Goal: Check status: Check status

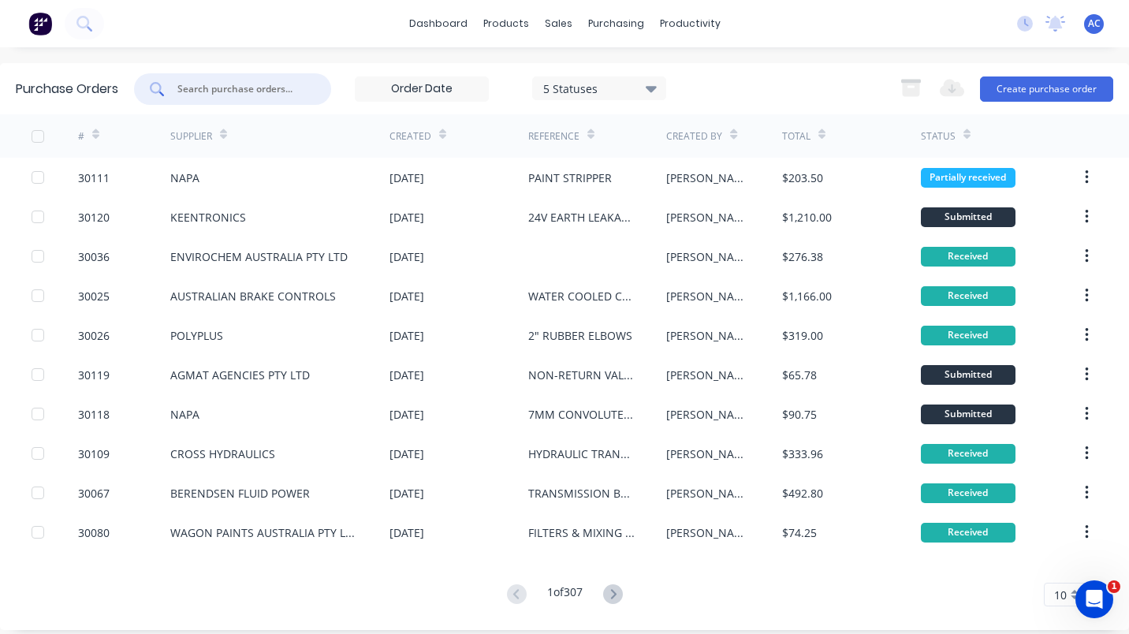
click at [269, 87] on input "text" at bounding box center [241, 89] width 131 height 16
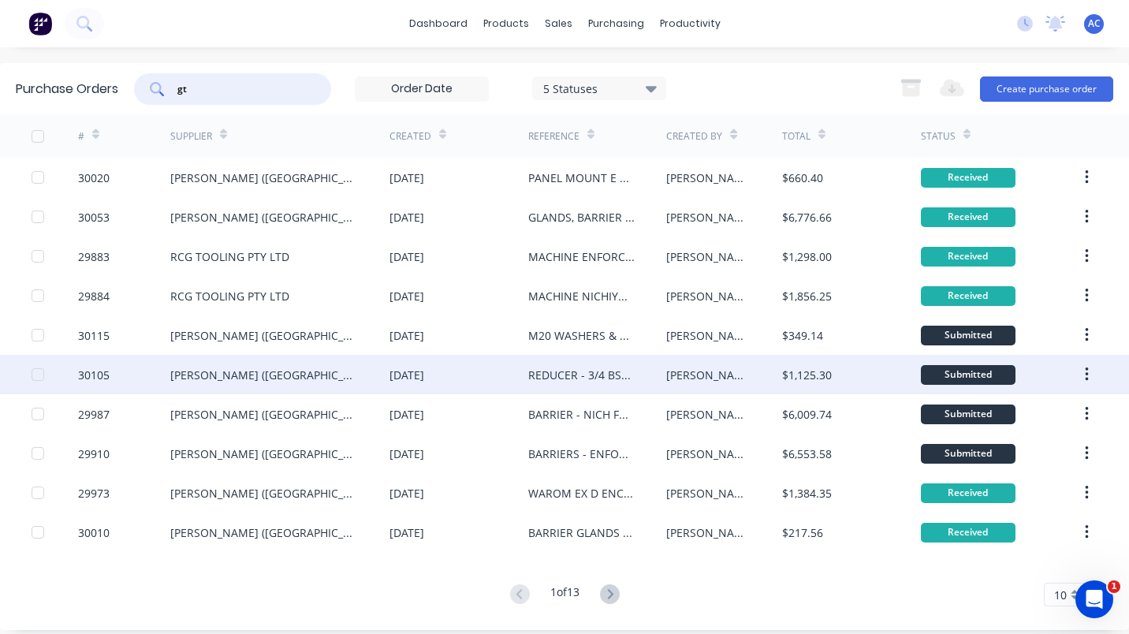
type input "gt"
click at [220, 373] on div "[PERSON_NAME] ([GEOGRAPHIC_DATA]) PTY LTD" at bounding box center [264, 375] width 188 height 17
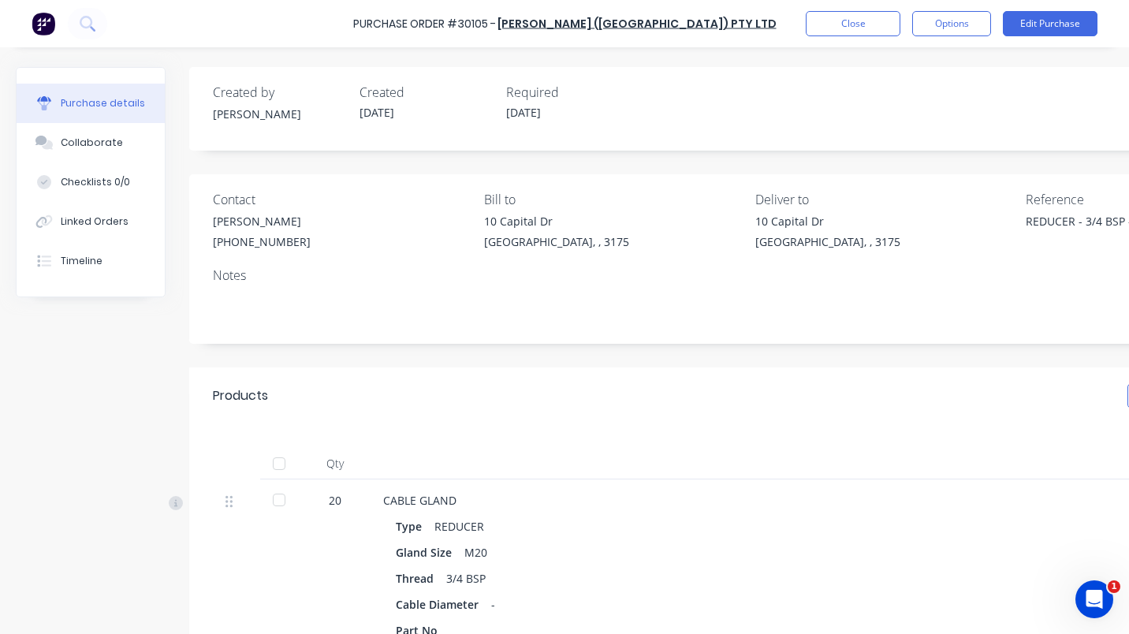
type textarea "x"
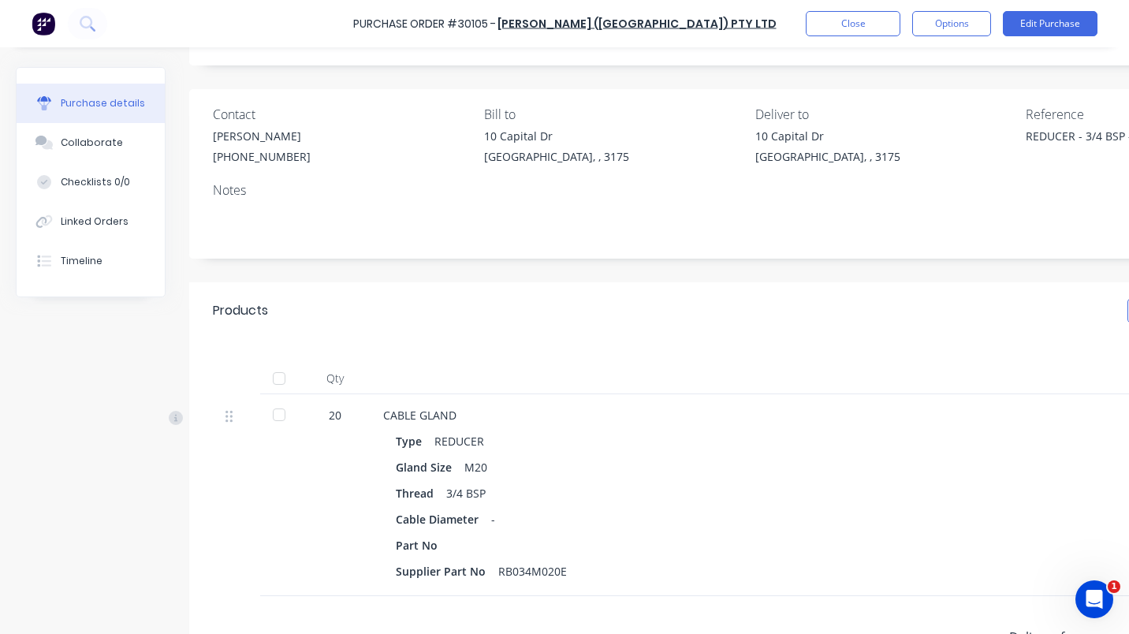
scroll to position [58, 0]
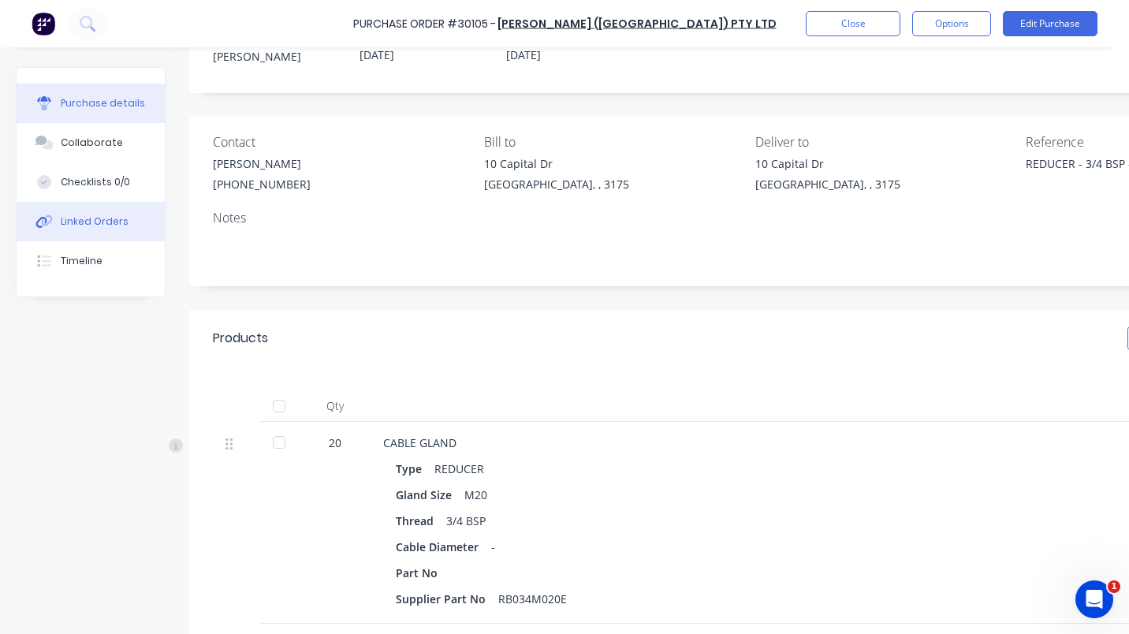
click at [100, 226] on div "Linked Orders" at bounding box center [95, 221] width 68 height 14
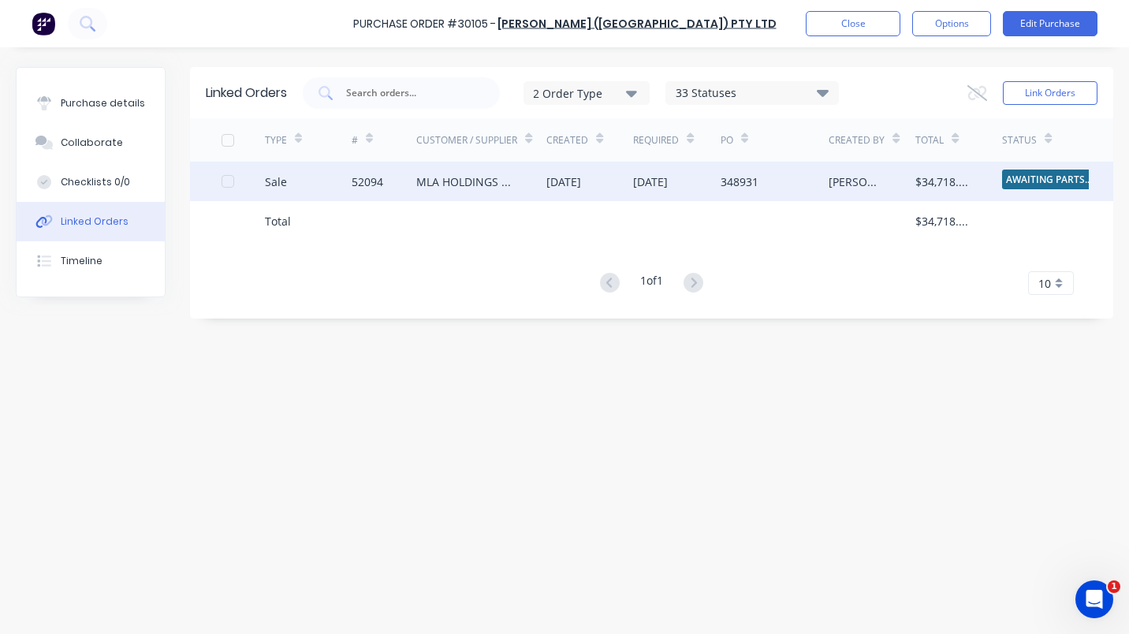
click at [413, 182] on div "52094" at bounding box center [384, 181] width 65 height 39
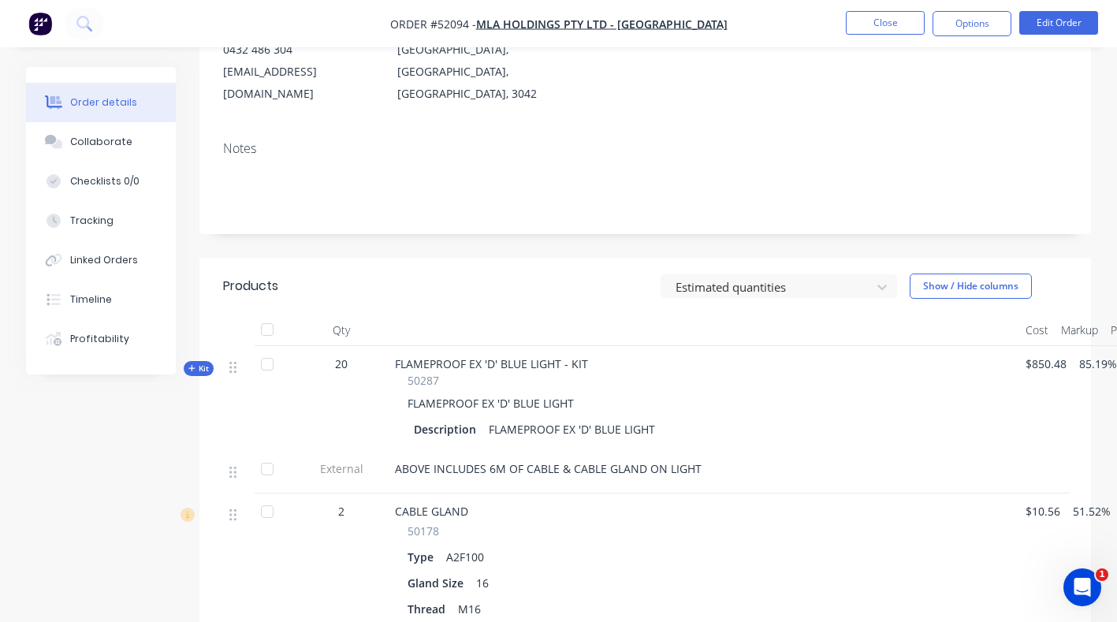
scroll to position [221, 0]
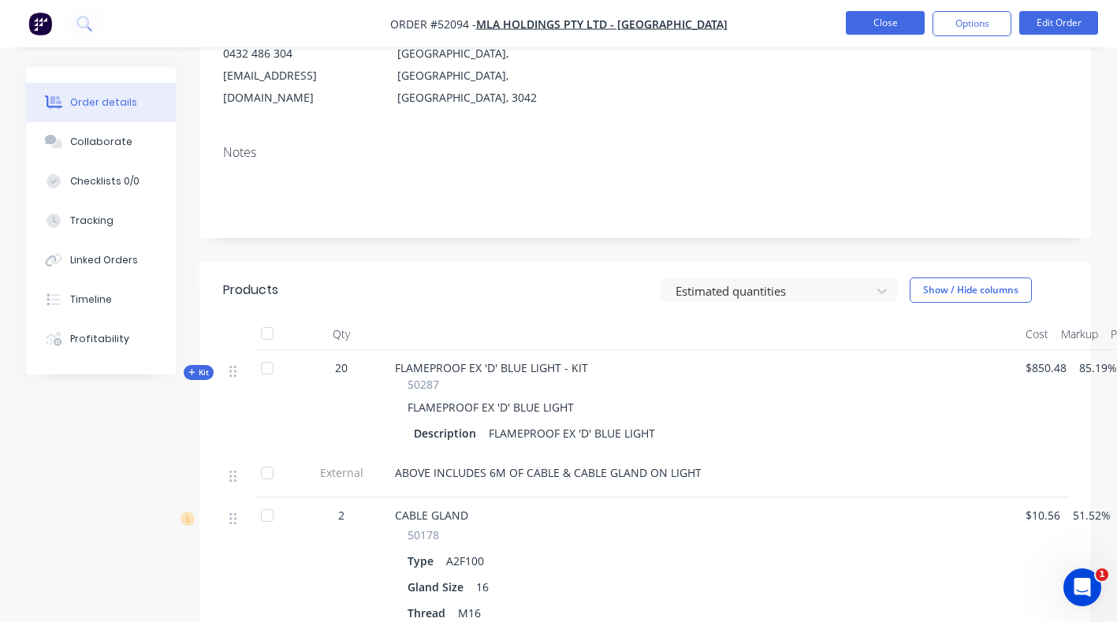
click at [850, 28] on button "Close" at bounding box center [885, 23] width 79 height 24
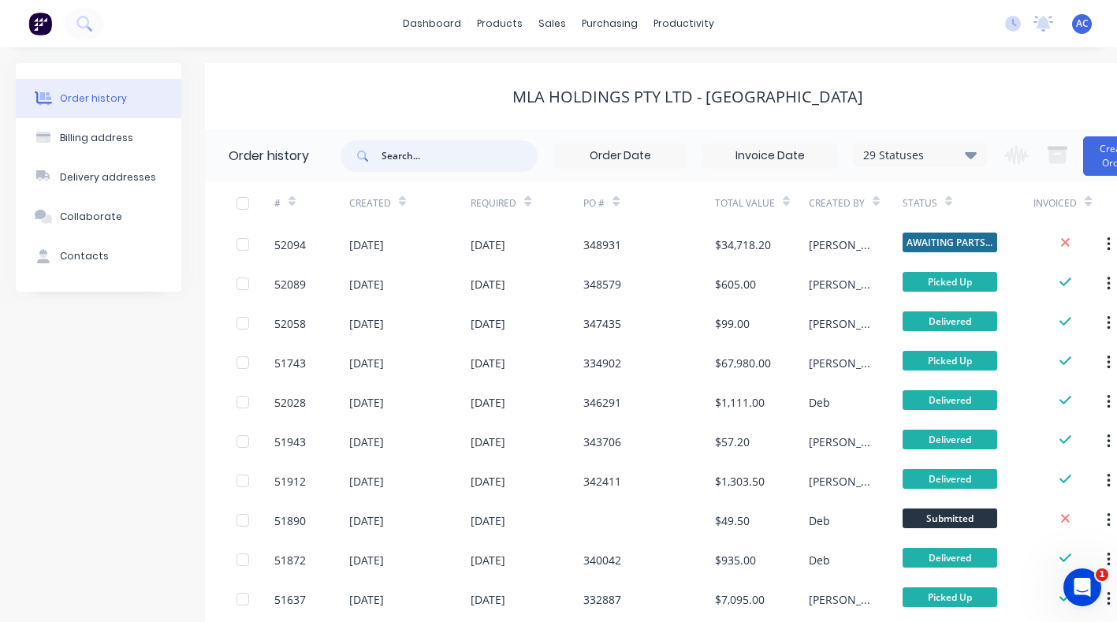
click at [416, 159] on input "text" at bounding box center [459, 156] width 156 height 32
type input "gt"
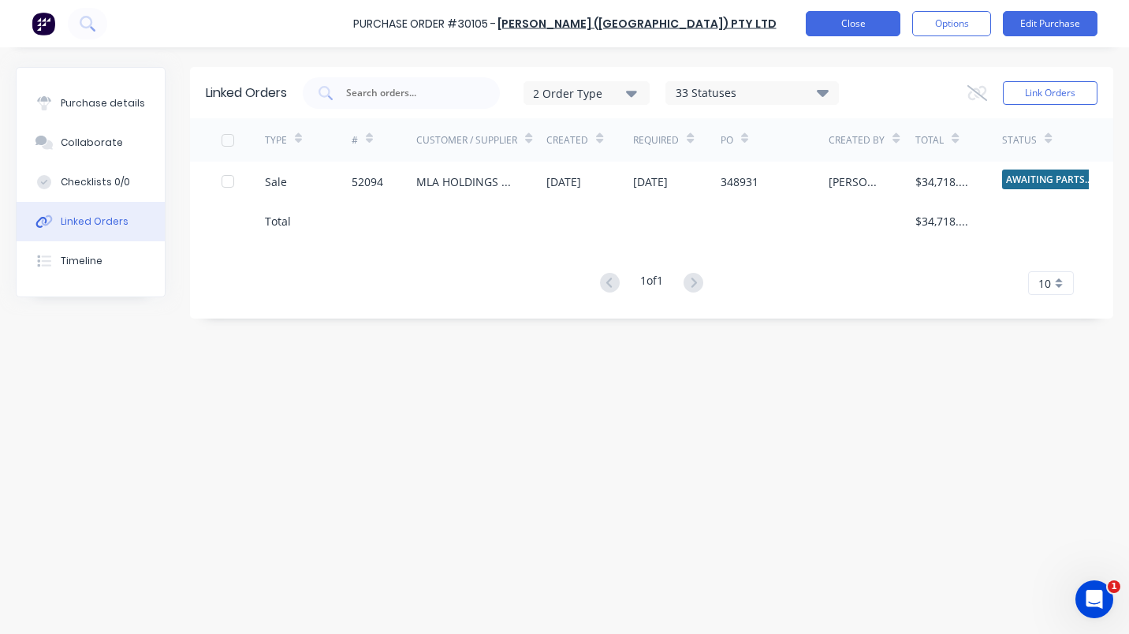
click at [870, 21] on button "Close" at bounding box center [853, 23] width 95 height 25
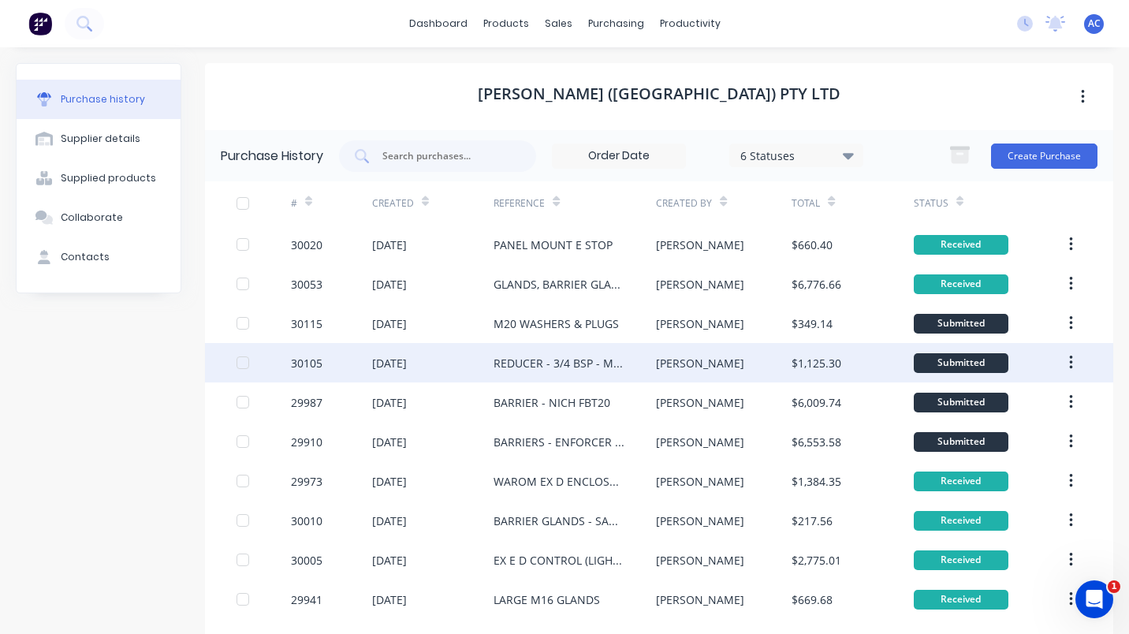
click at [407, 359] on div "[DATE]" at bounding box center [389, 363] width 35 height 17
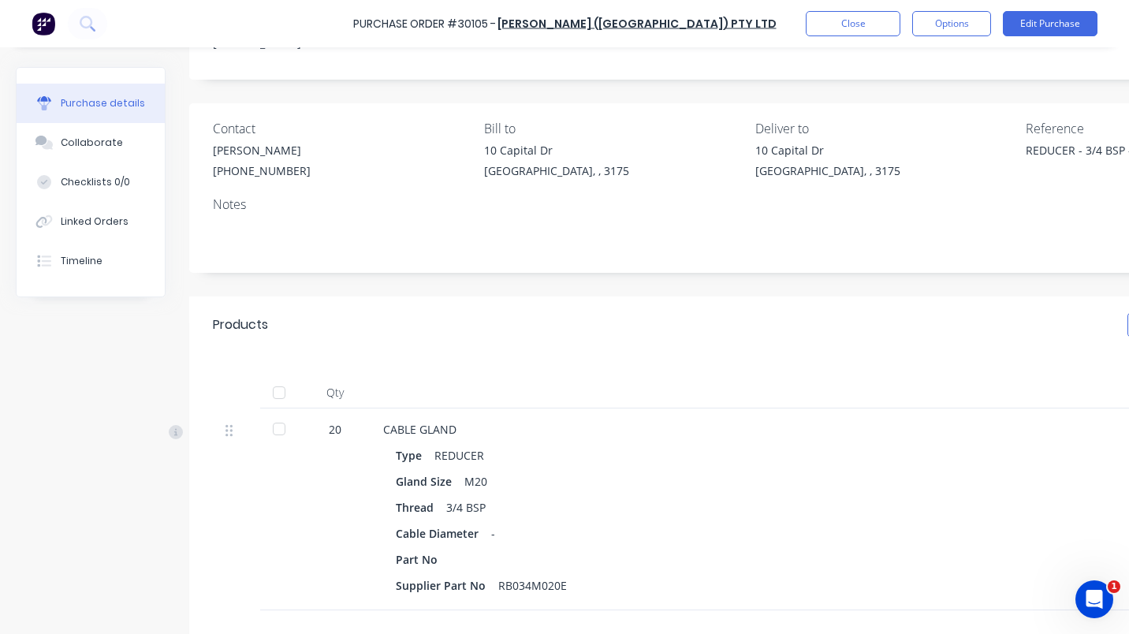
scroll to position [69, 0]
click at [284, 426] on div at bounding box center [279, 431] width 32 height 32
type textarea "x"
click at [852, 24] on button "Close" at bounding box center [853, 23] width 95 height 25
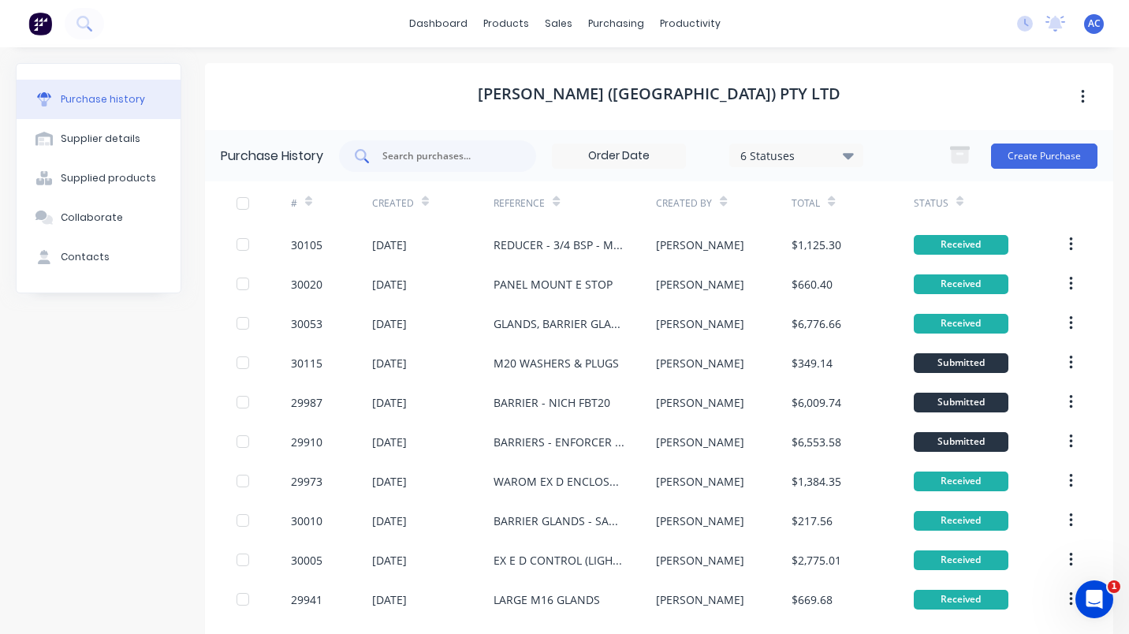
click at [408, 155] on input "text" at bounding box center [446, 156] width 131 height 16
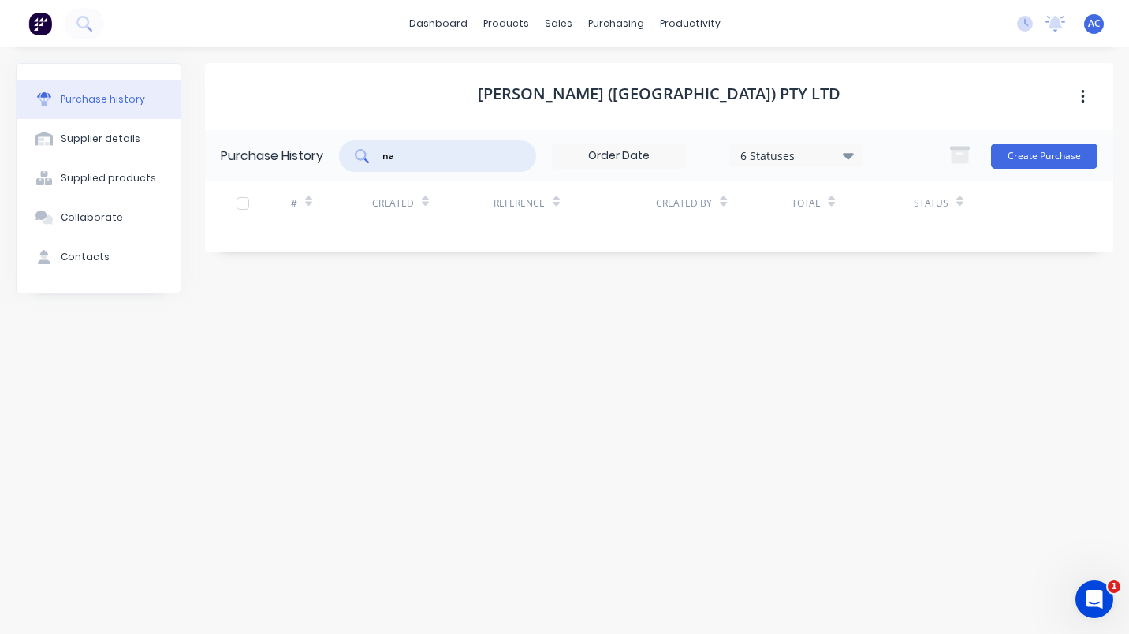
type input "n"
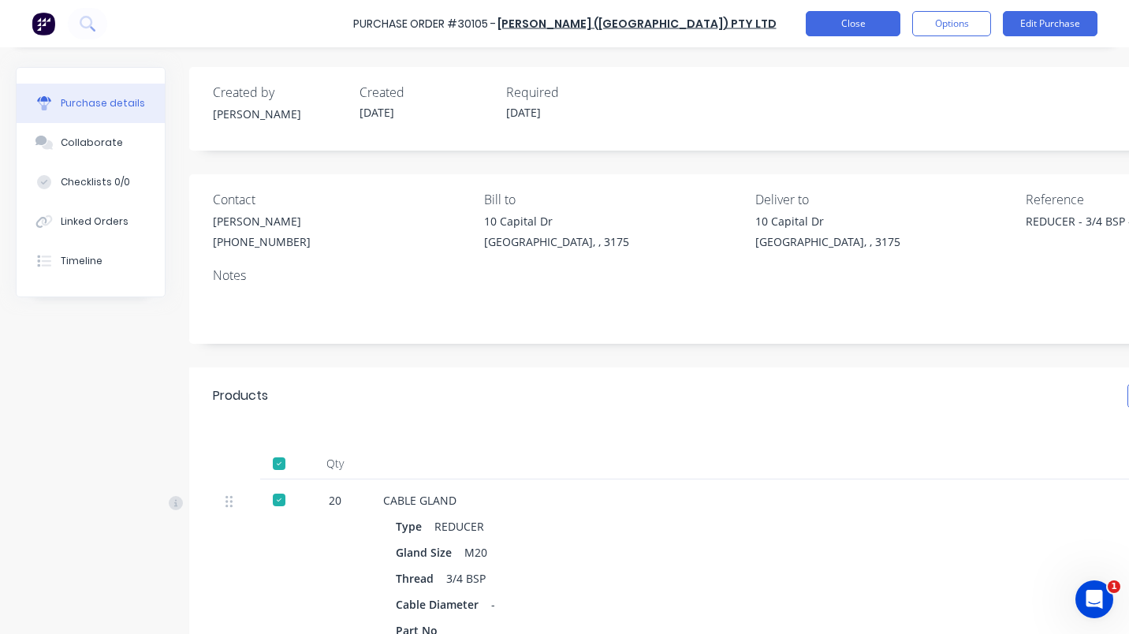
click at [879, 32] on button "Close" at bounding box center [853, 23] width 95 height 25
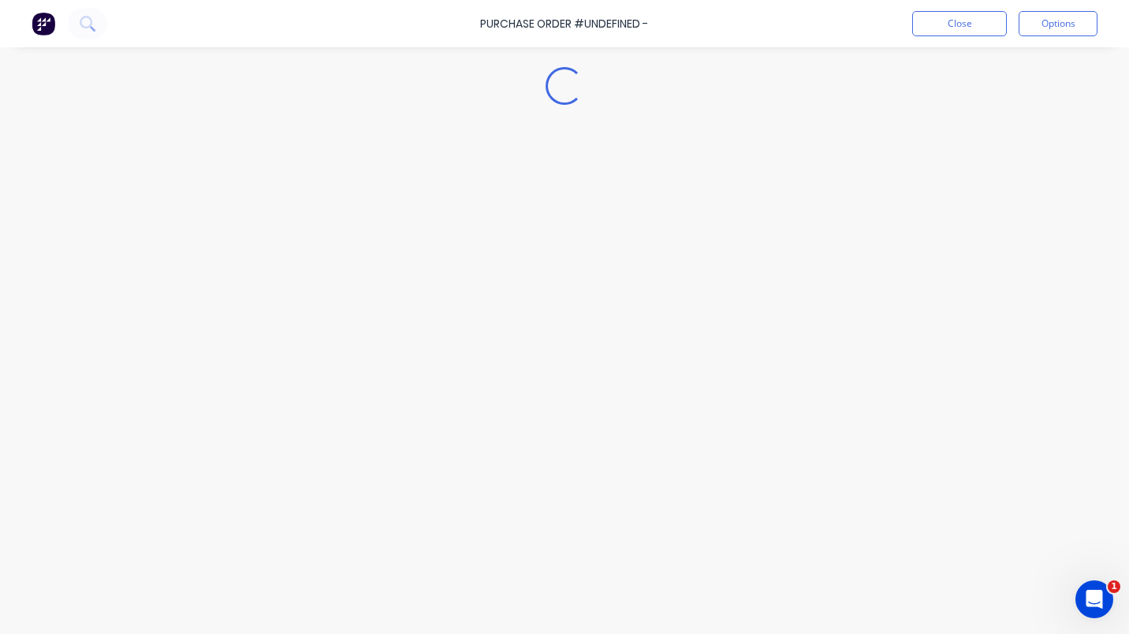
type textarea "x"
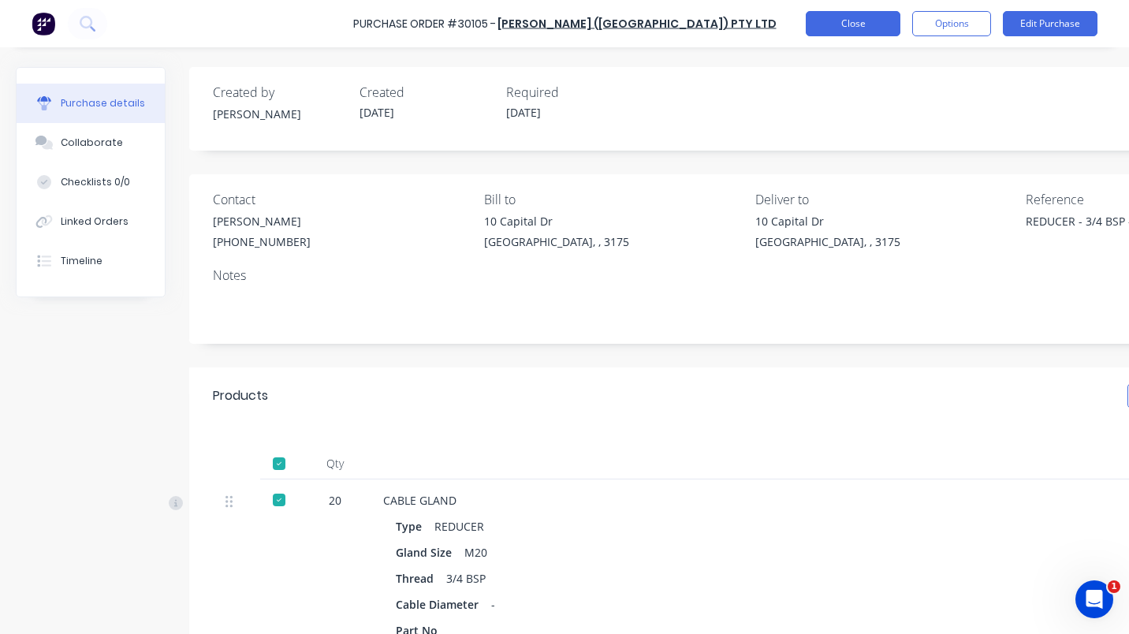
click at [850, 24] on button "Close" at bounding box center [853, 23] width 95 height 25
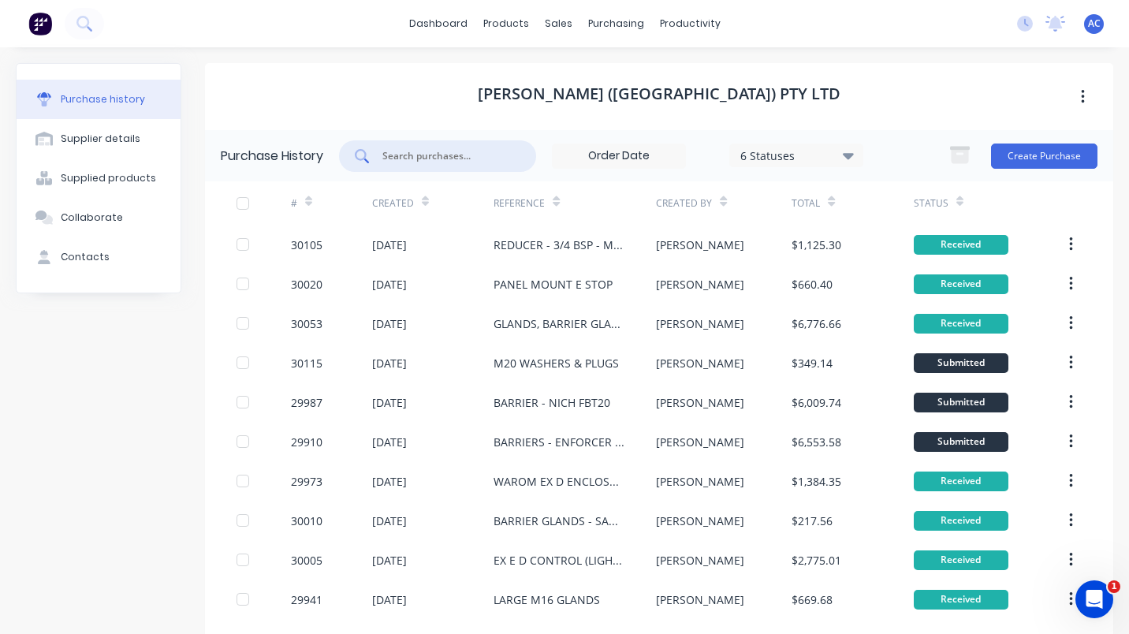
click at [397, 154] on input "text" at bounding box center [446, 156] width 131 height 16
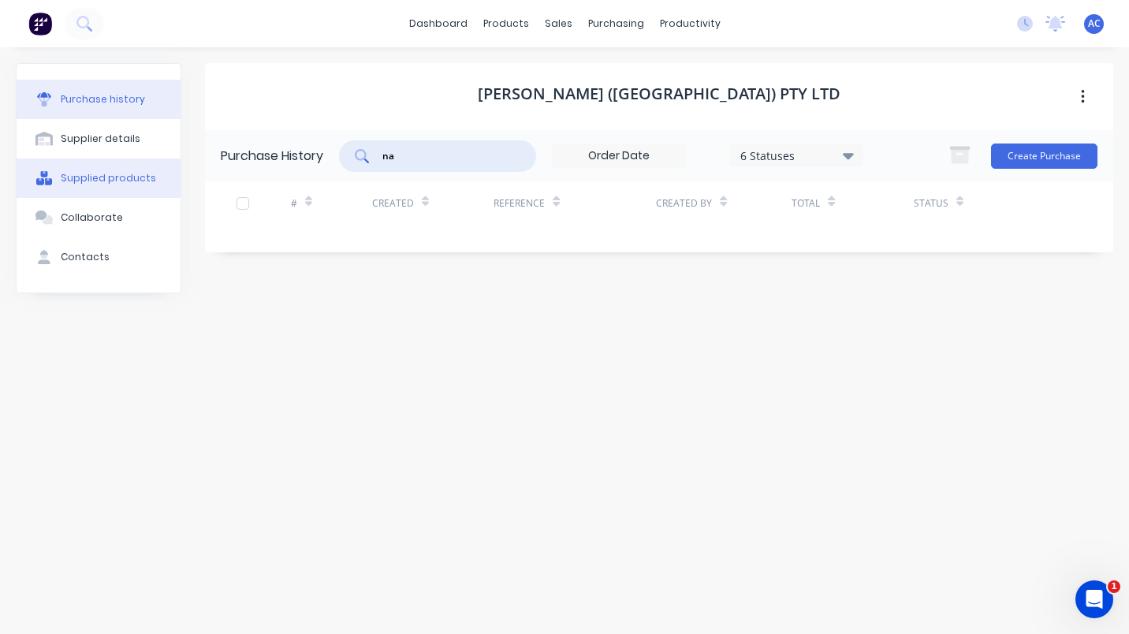
type input "n"
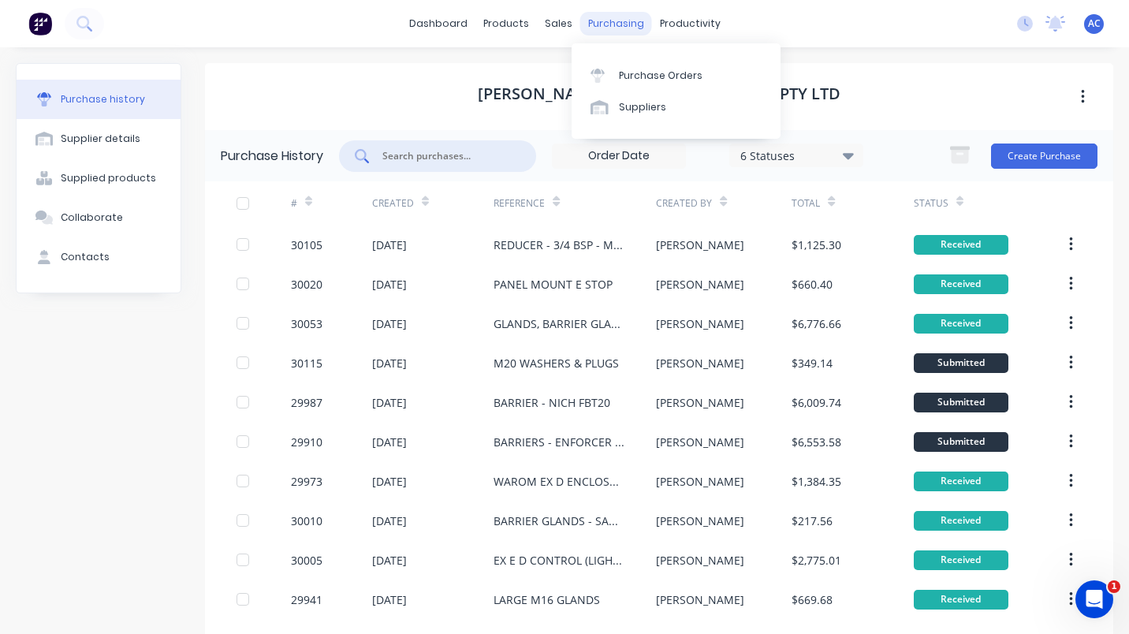
click at [590, 21] on div "purchasing" at bounding box center [616, 24] width 72 height 24
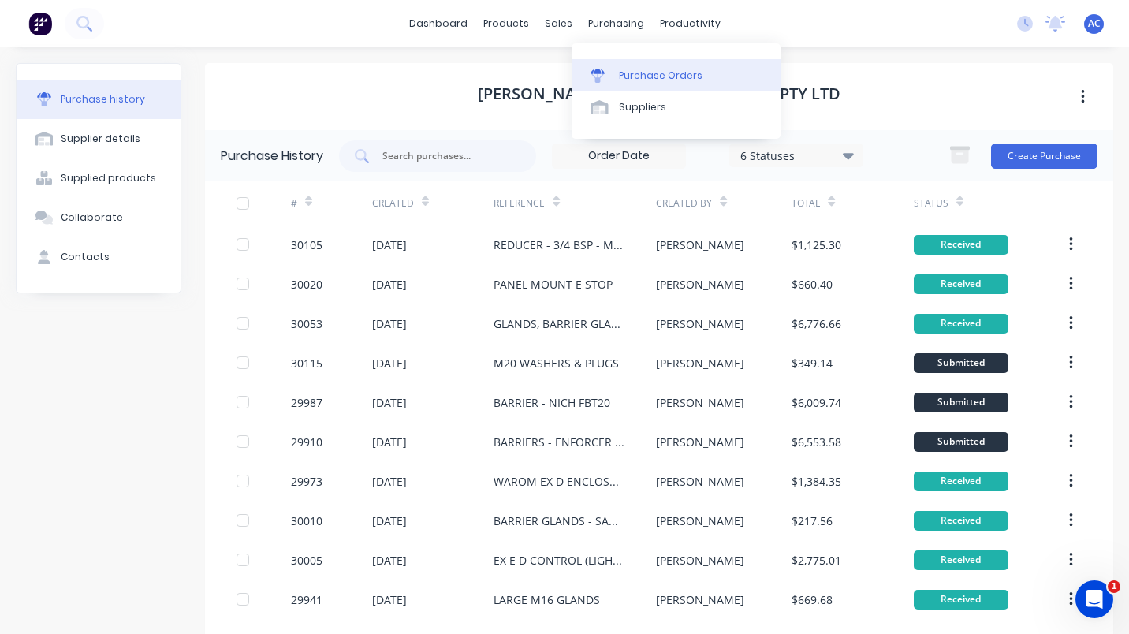
click at [642, 76] on div "Purchase Orders" at bounding box center [661, 76] width 84 height 14
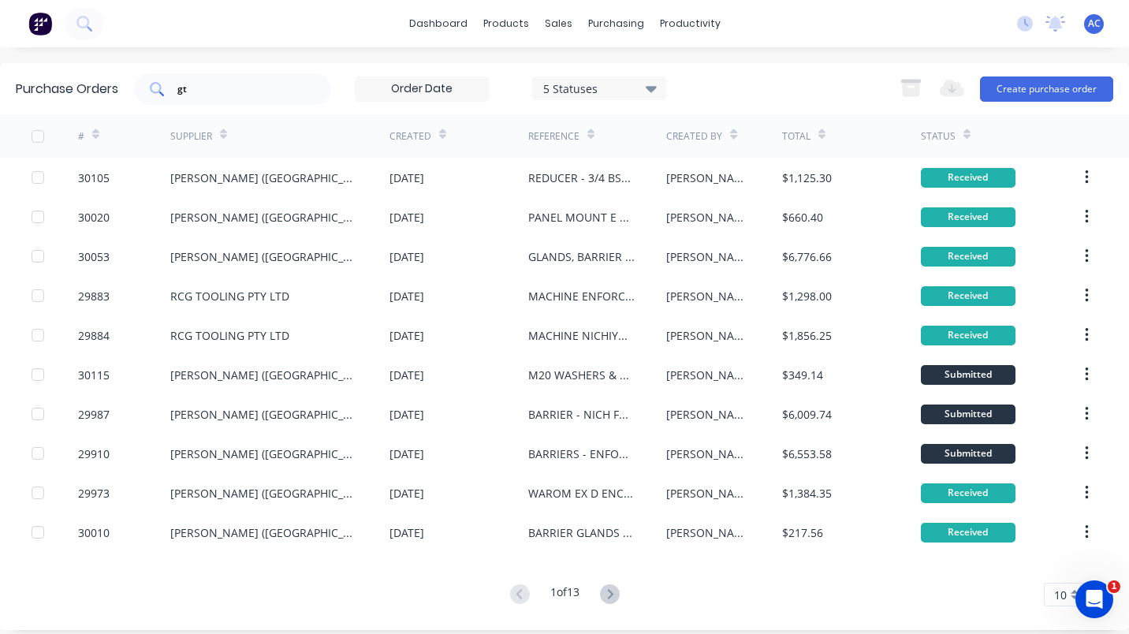
click at [236, 87] on input "gt" at bounding box center [241, 89] width 131 height 16
type input "g"
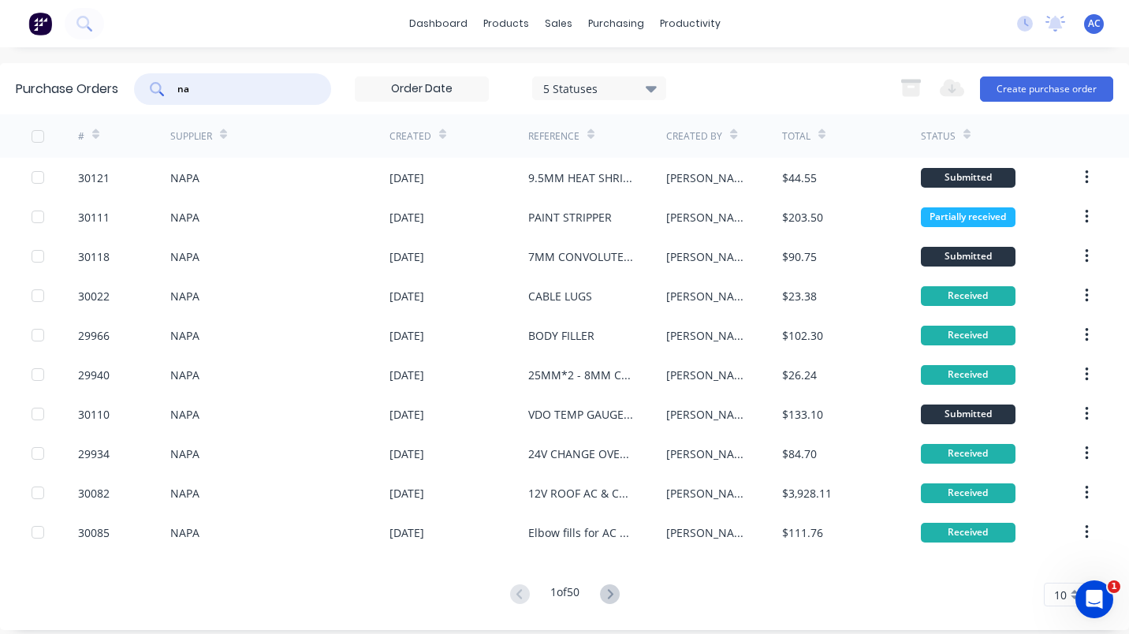
type input "n"
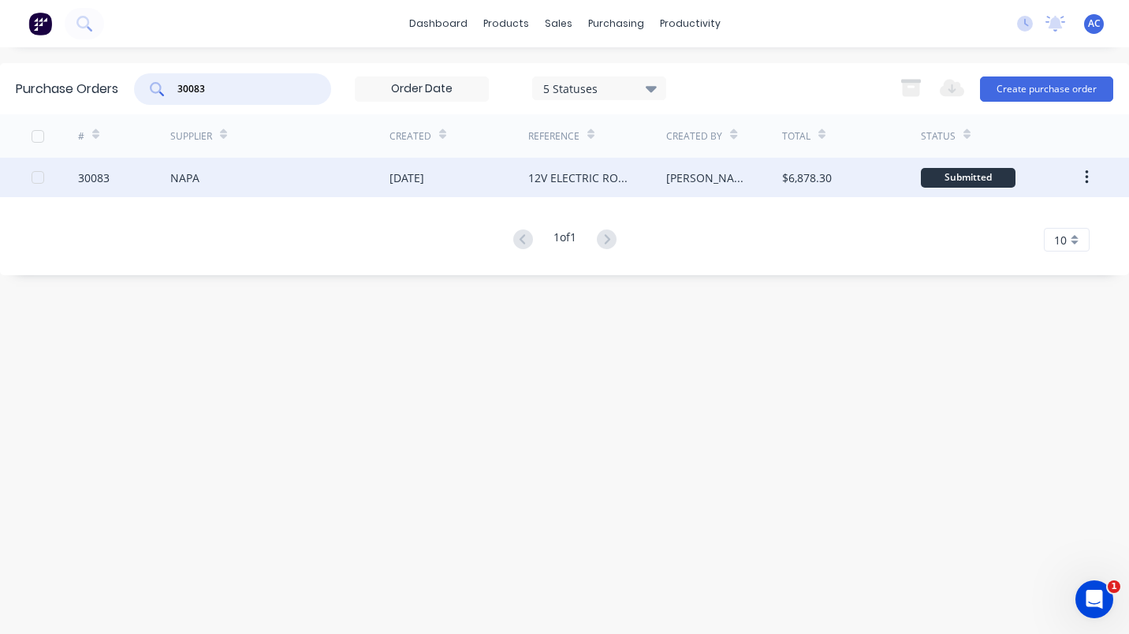
type input "30083"
click at [177, 179] on div "NAPA" at bounding box center [184, 177] width 29 height 17
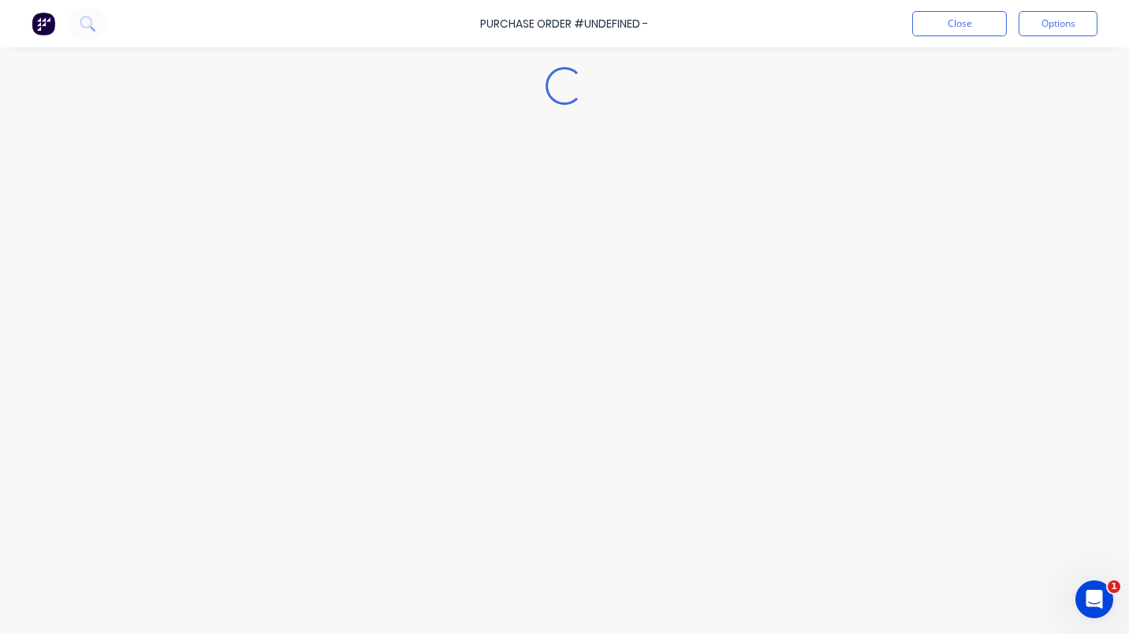
type textarea "x"
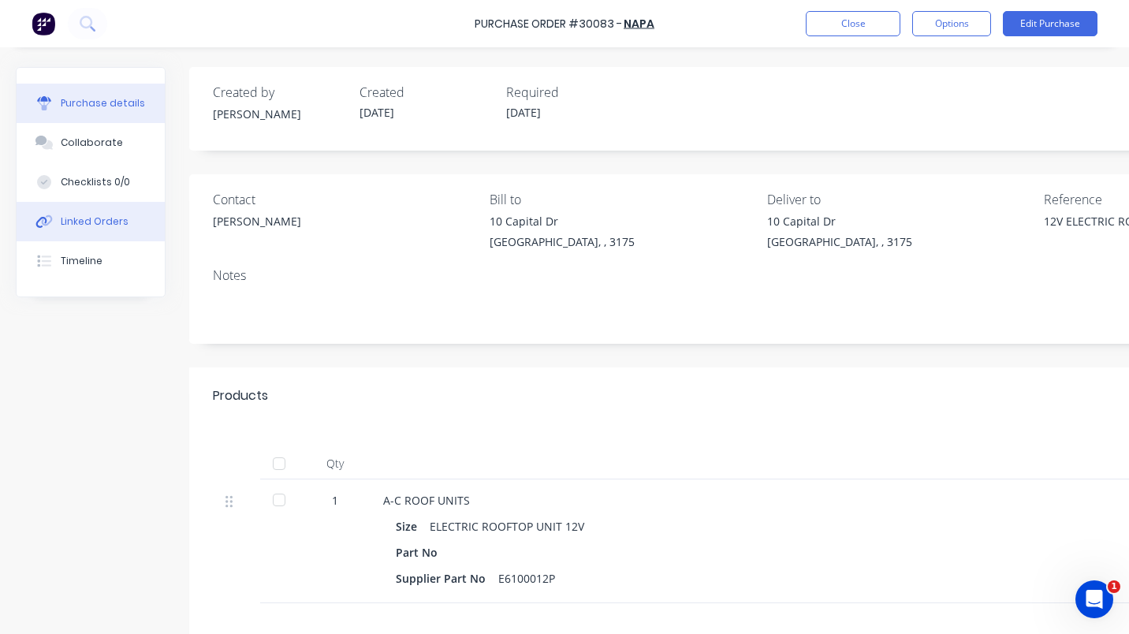
click at [88, 215] on div "Linked Orders" at bounding box center [95, 221] width 68 height 14
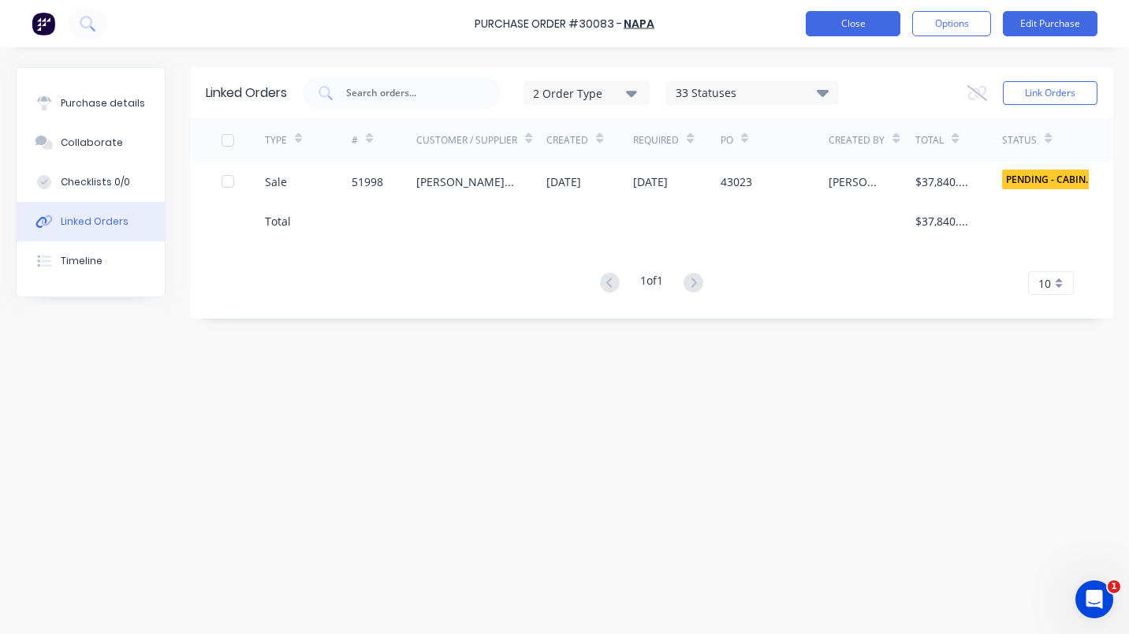
click at [850, 24] on button "Close" at bounding box center [853, 23] width 95 height 25
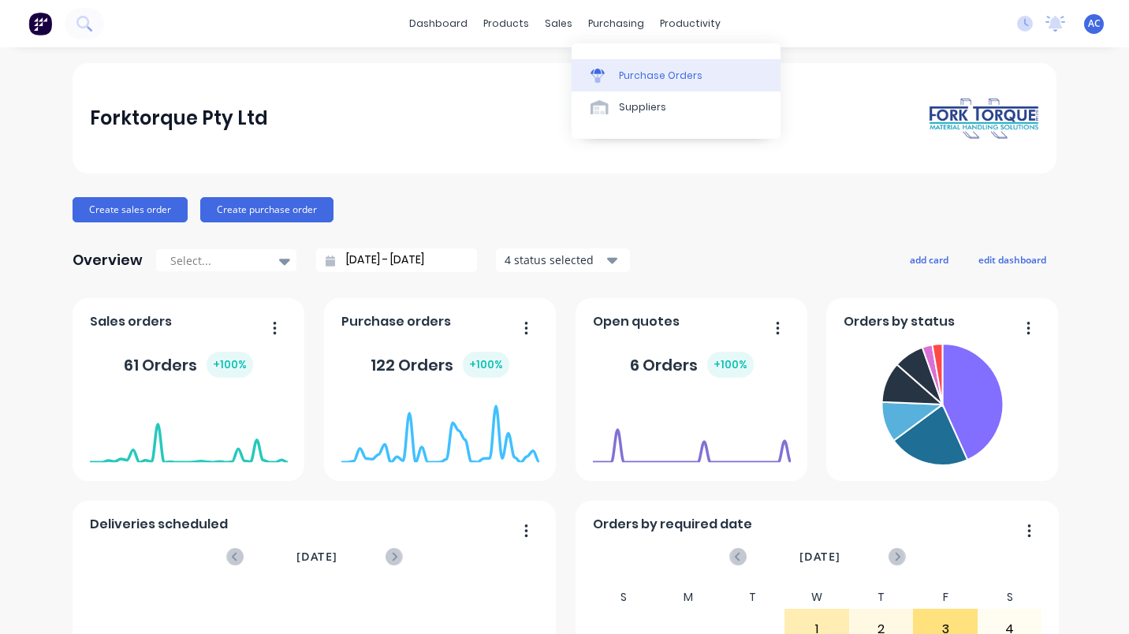
click at [655, 78] on div "Purchase Orders" at bounding box center [661, 76] width 84 height 14
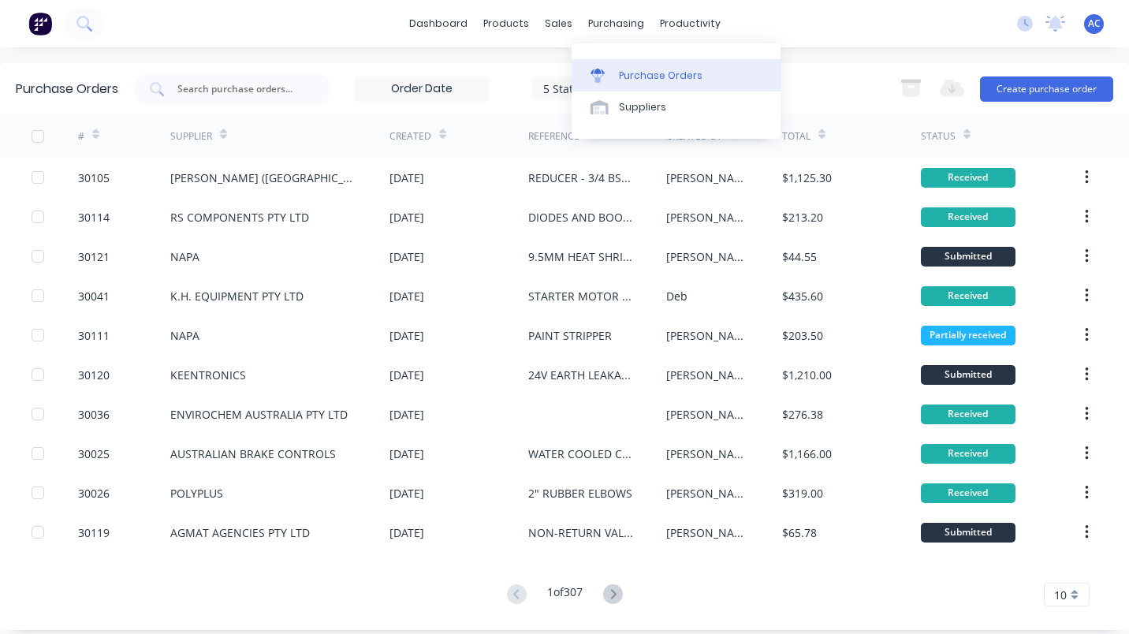
click at [646, 73] on div "Purchase Orders" at bounding box center [661, 76] width 84 height 14
click at [252, 96] on div at bounding box center [232, 89] width 197 height 32
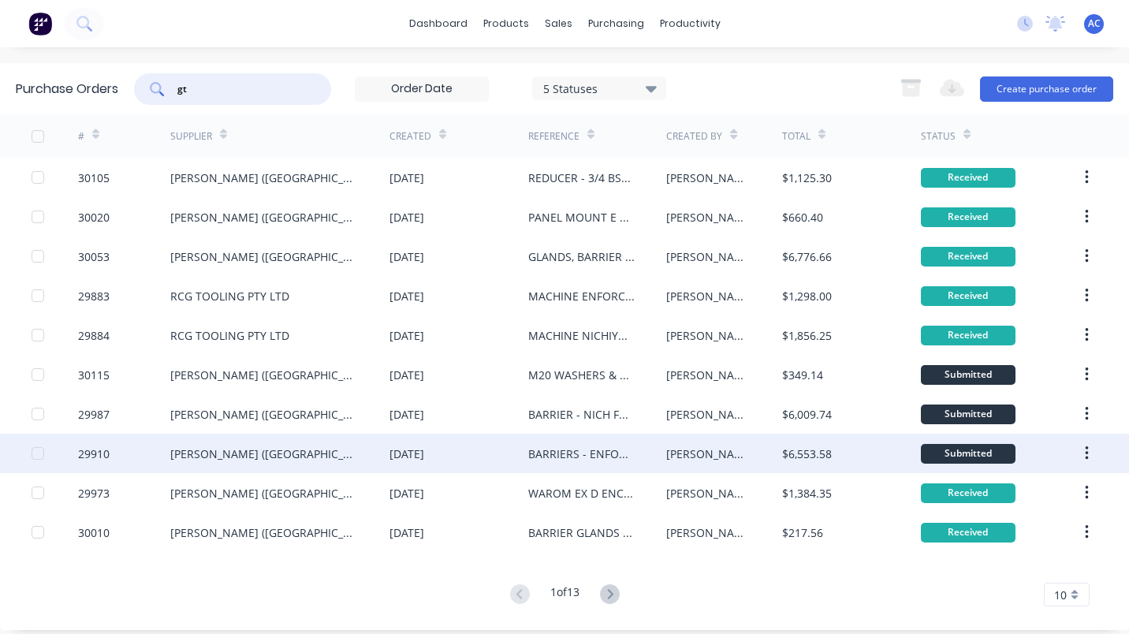
type input "gt"
click at [220, 440] on div "[PERSON_NAME] ([GEOGRAPHIC_DATA]) PTY LTD" at bounding box center [279, 453] width 219 height 39
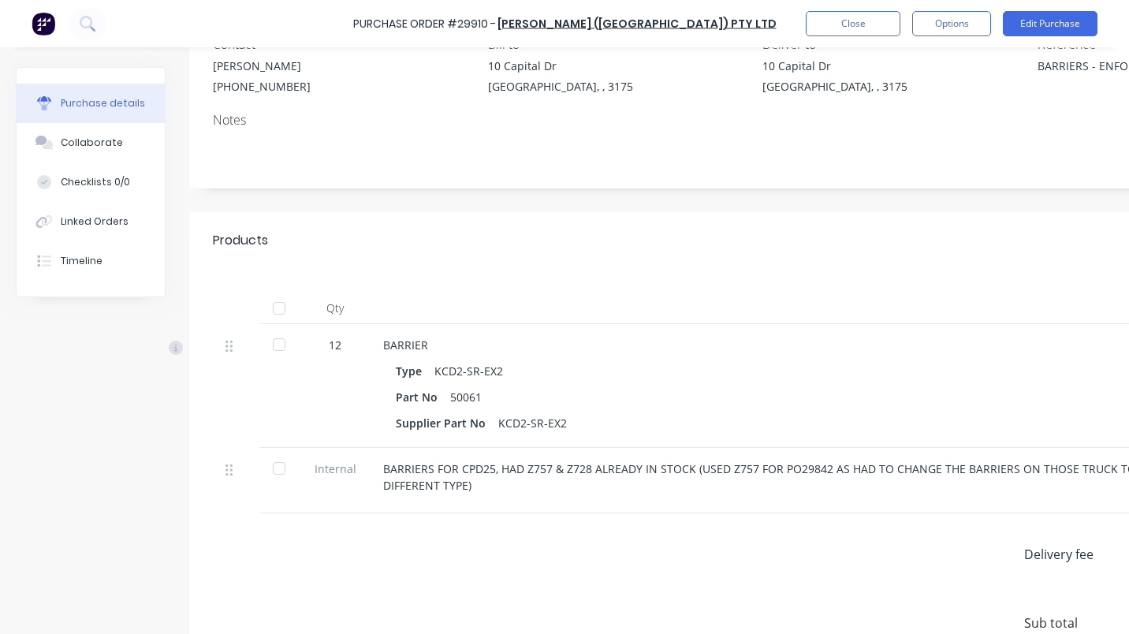
scroll to position [153, 0]
click at [87, 217] on div "Linked Orders" at bounding box center [95, 221] width 68 height 14
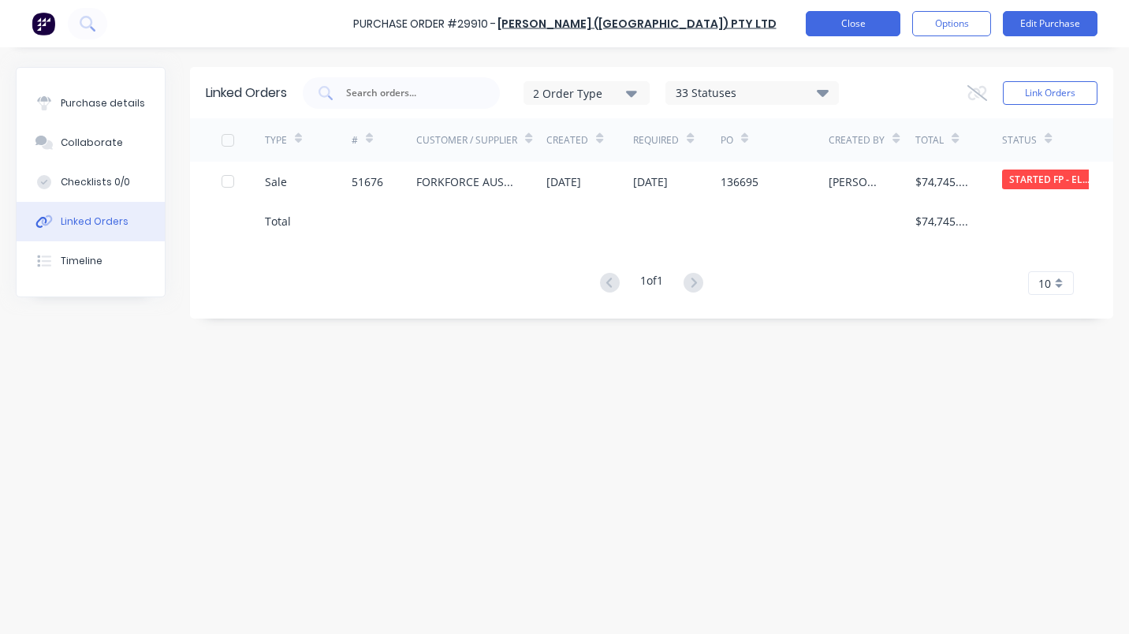
click at [872, 30] on button "Close" at bounding box center [853, 23] width 95 height 25
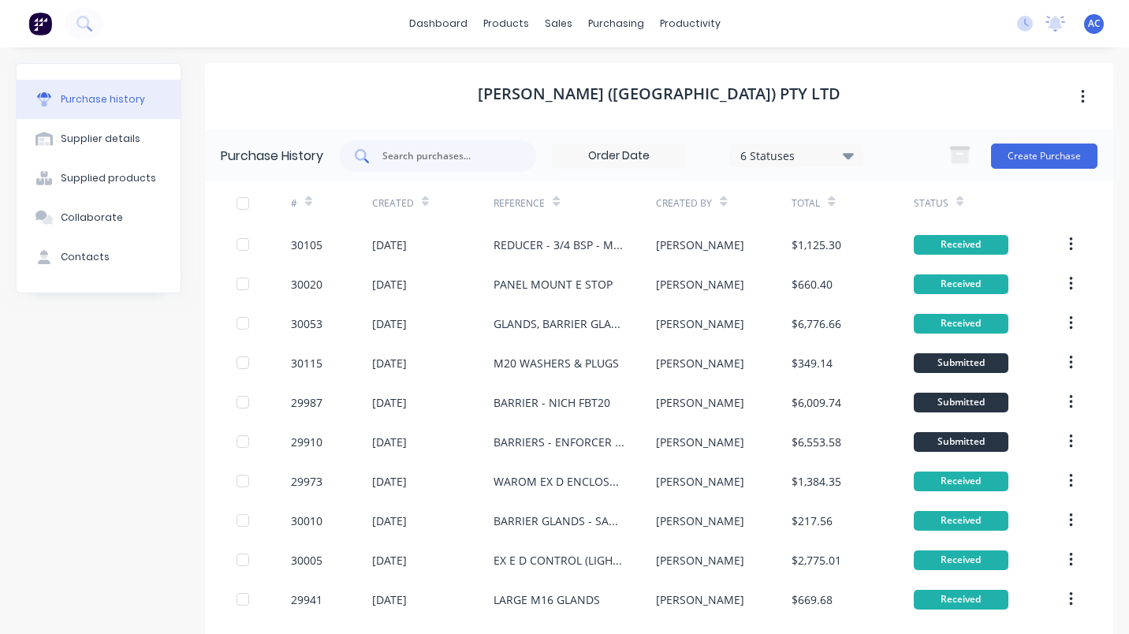
click at [461, 161] on input "text" at bounding box center [446, 156] width 131 height 16
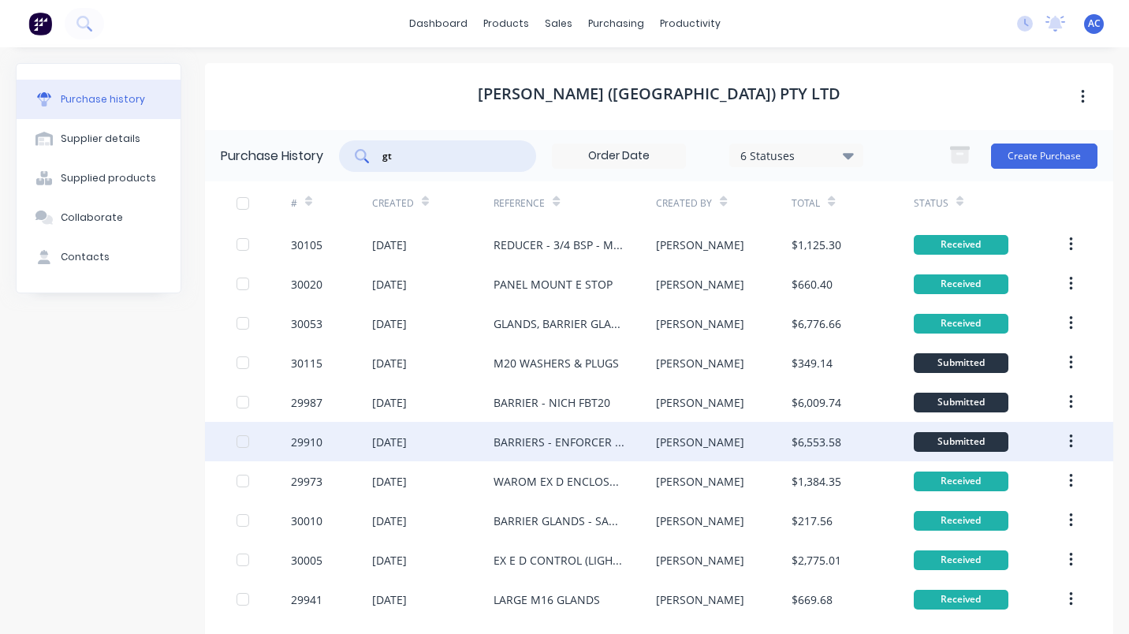
type input "gt"
click at [305, 448] on div "29910" at bounding box center [307, 442] width 32 height 17
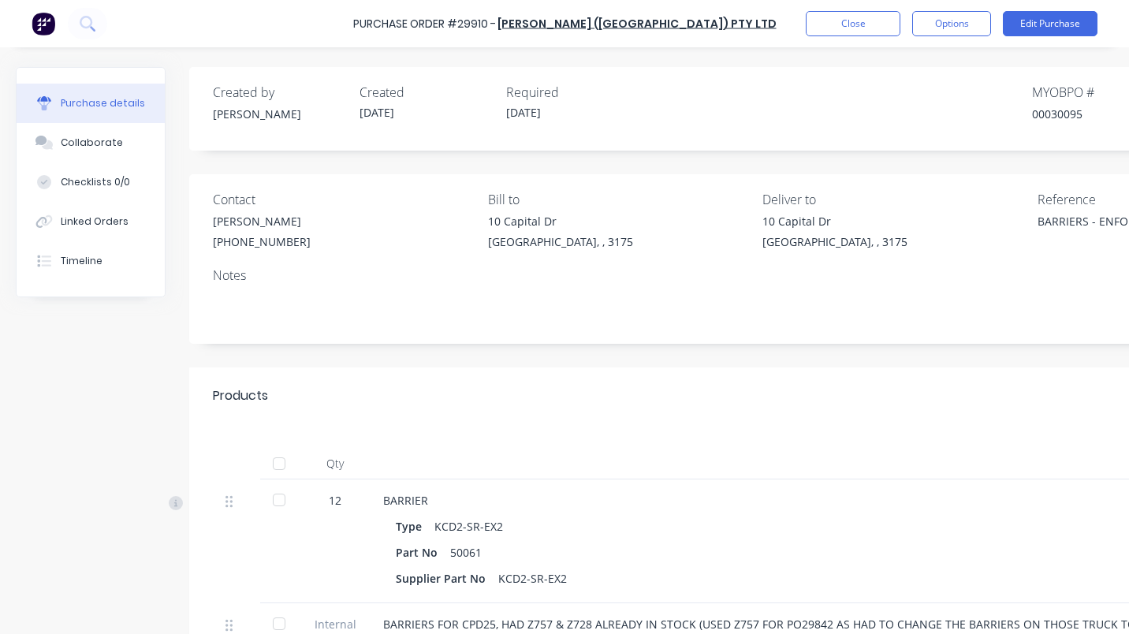
click at [274, 500] on div at bounding box center [279, 500] width 32 height 32
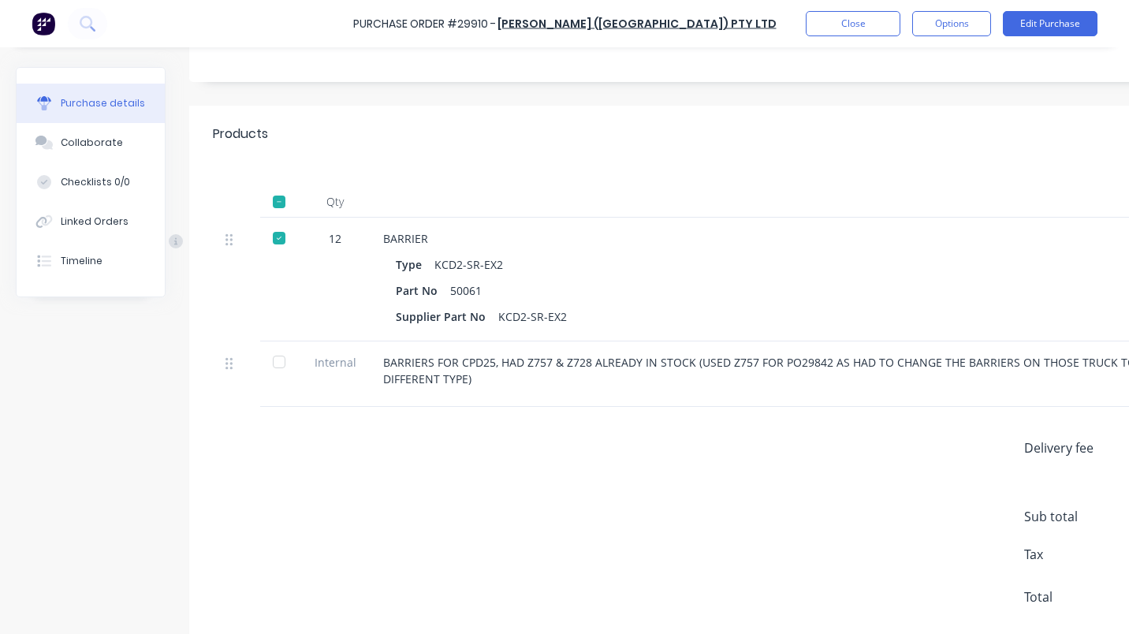
scroll to position [309, 0]
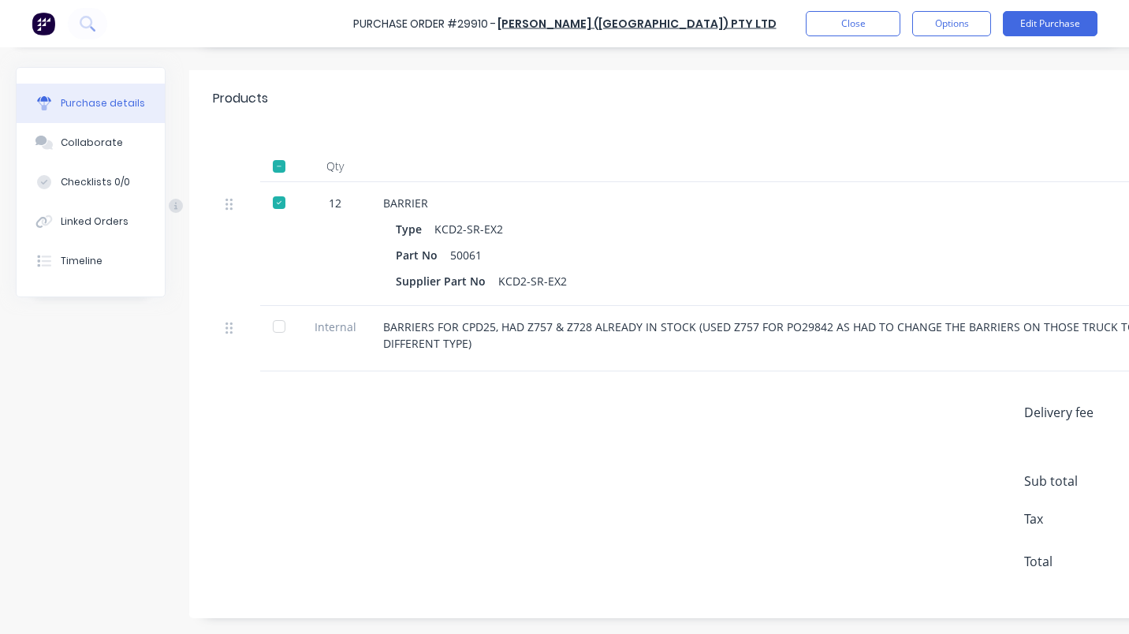
click at [281, 318] on div at bounding box center [279, 327] width 32 height 32
click at [859, 24] on button "Close" at bounding box center [853, 23] width 95 height 25
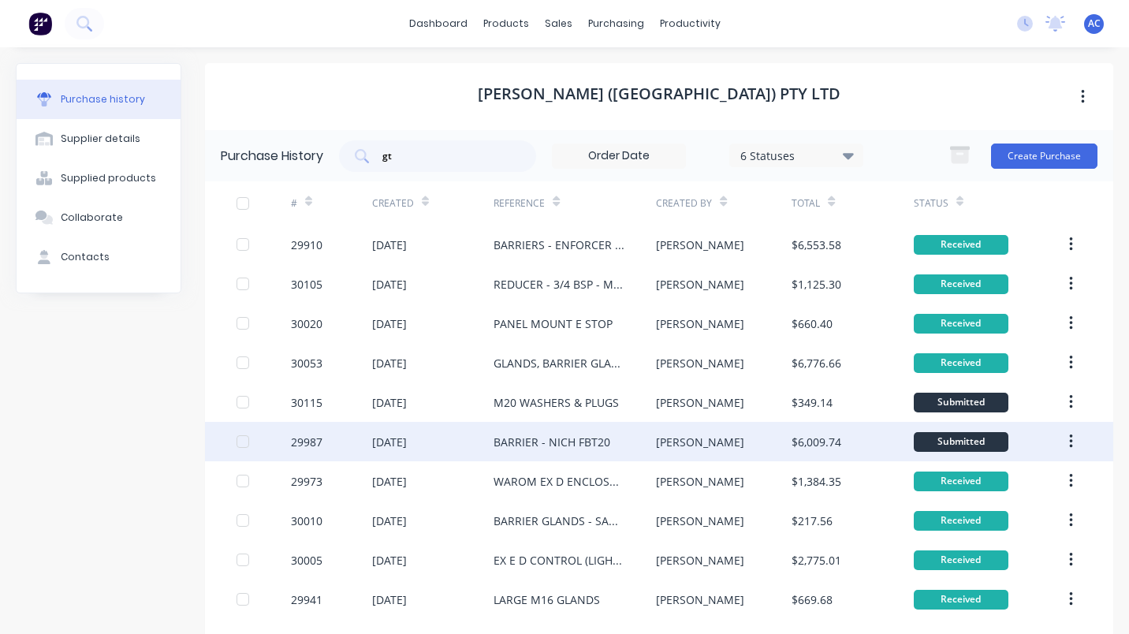
click at [337, 438] on div "29987" at bounding box center [331, 441] width 81 height 39
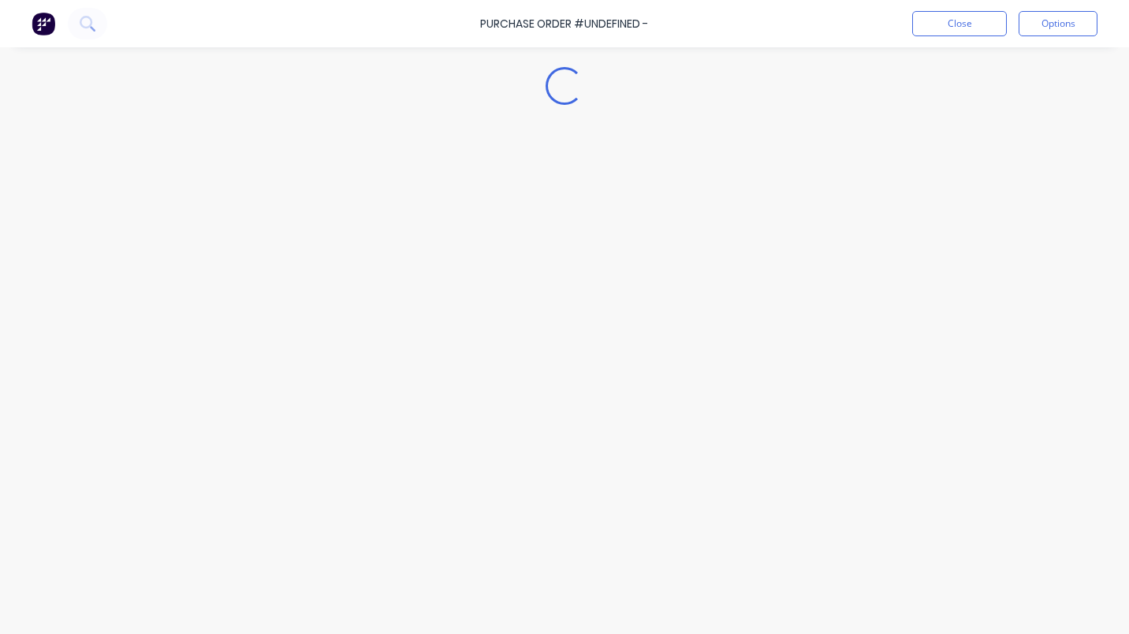
type textarea "x"
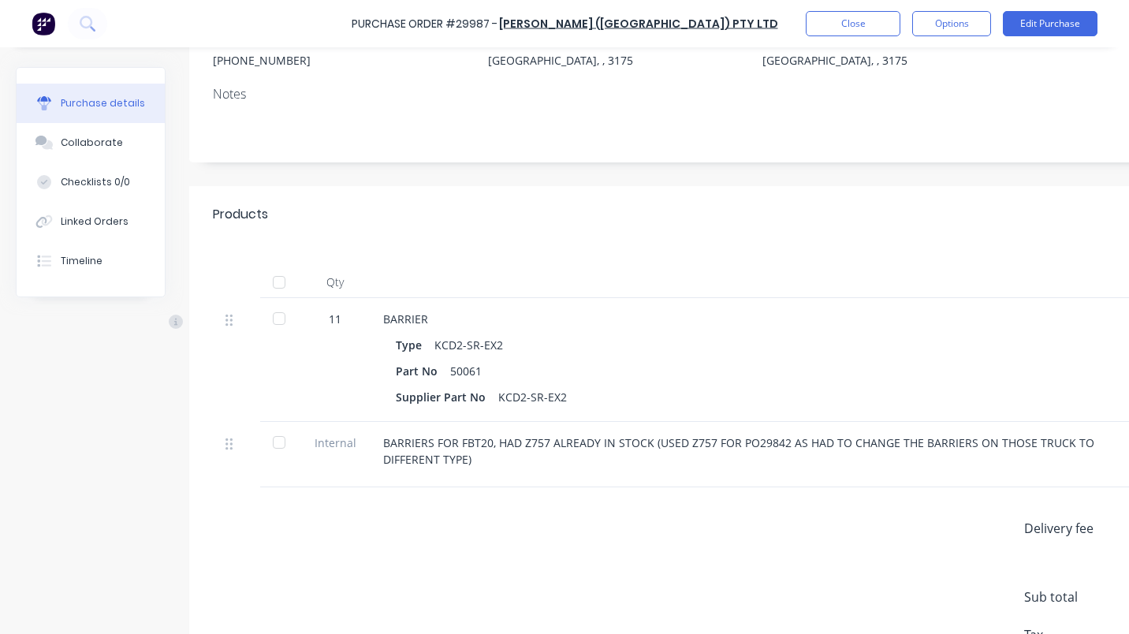
scroll to position [195, 0]
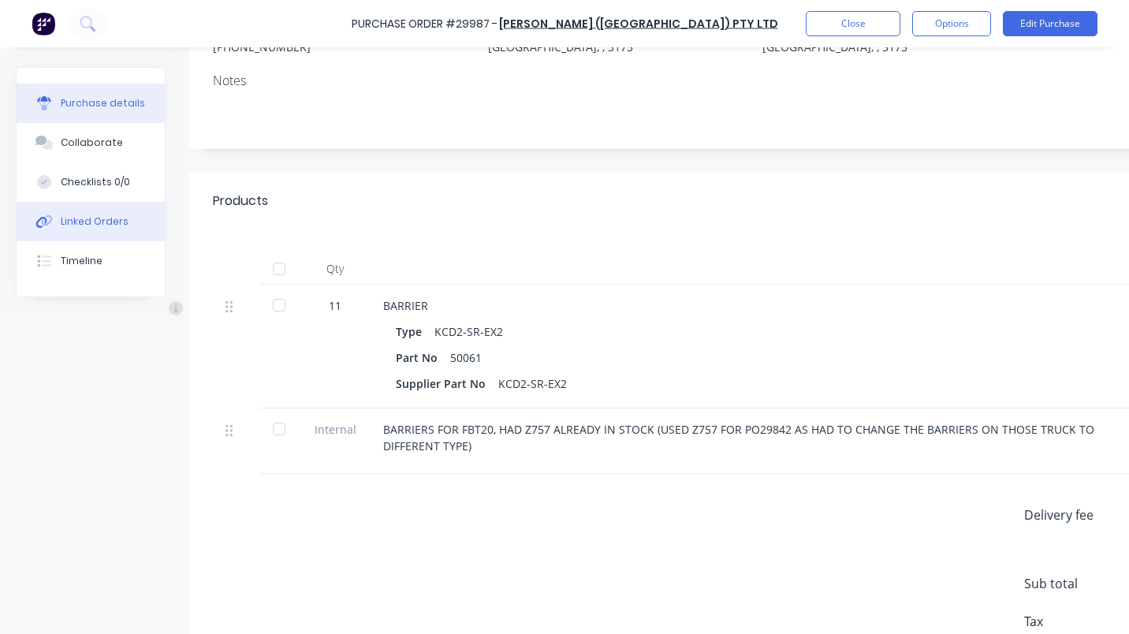
click at [87, 218] on div "Linked Orders" at bounding box center [95, 221] width 68 height 14
